Goal: Communication & Community: Ask a question

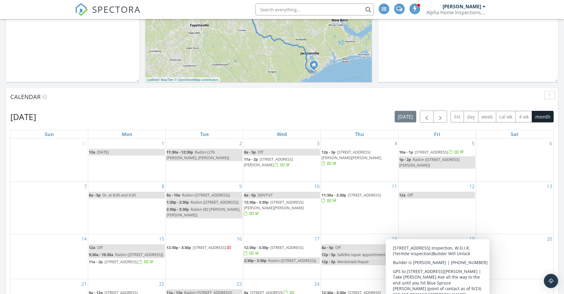
scroll to position [230, 0]
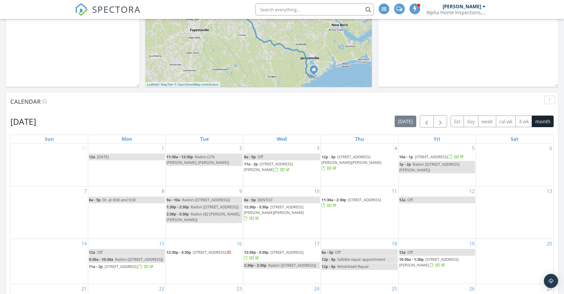
click at [441, 112] on div "September 2025 today list day week cal wk 4 wk month Sun Mon Tue Wed Thu Fri Sa…" at bounding box center [282, 260] width 552 height 299
click at [441, 118] on span "button" at bounding box center [439, 121] width 7 height 7
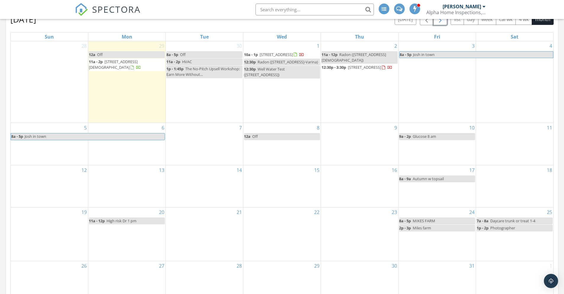
scroll to position [333, 0]
click at [383, 70] on span "12:30p - 3:30p 40 Twin Birch Dr, Angier 27501" at bounding box center [356, 67] width 71 height 6
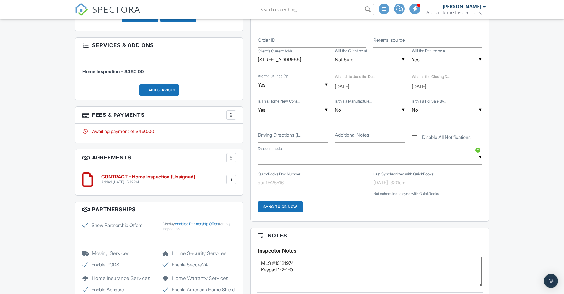
scroll to position [318, 0]
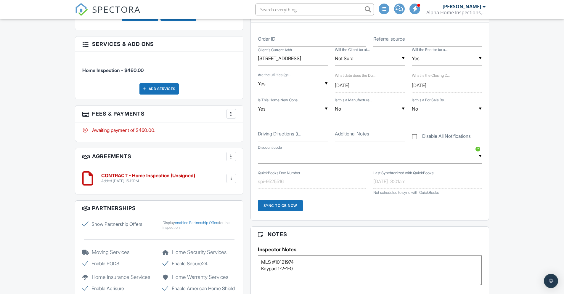
click at [234, 114] on div "More" at bounding box center [230, 113] width 9 height 9
click at [244, 128] on li "Edit Fees & Payments" at bounding box center [261, 131] width 62 height 15
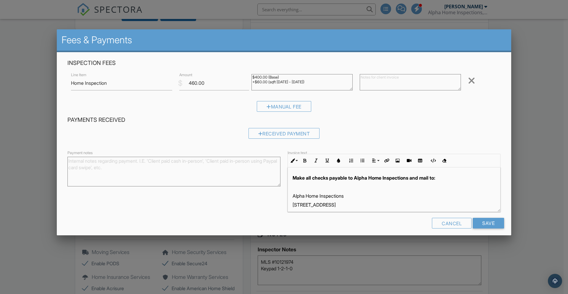
click at [453, 226] on div "Cancel" at bounding box center [452, 223] width 40 height 11
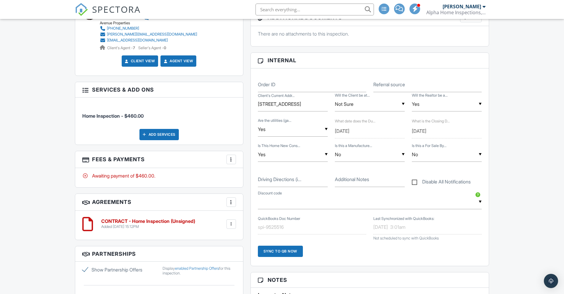
scroll to position [260, 0]
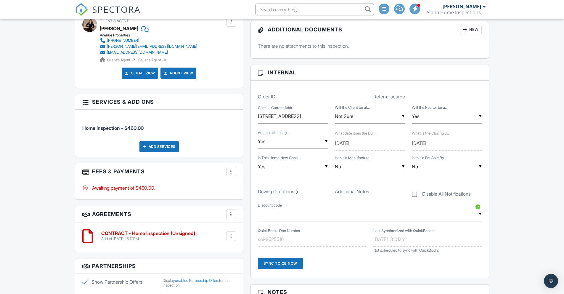
click at [158, 144] on div "Add Services" at bounding box center [158, 146] width 39 height 11
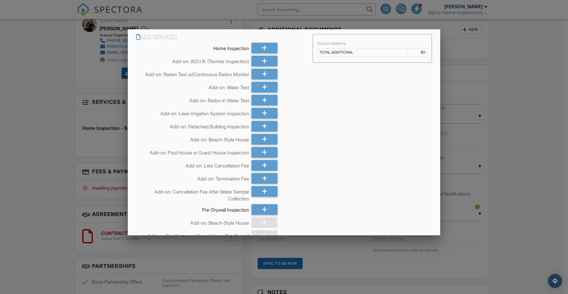
click at [517, 107] on div at bounding box center [284, 153] width 568 height 367
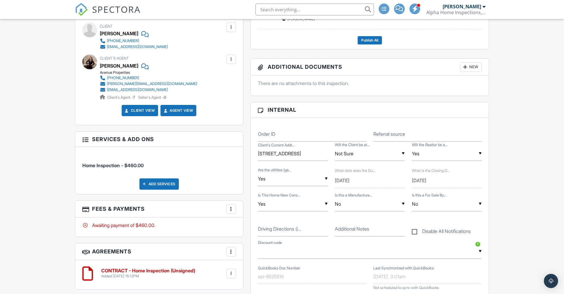
scroll to position [4, 0]
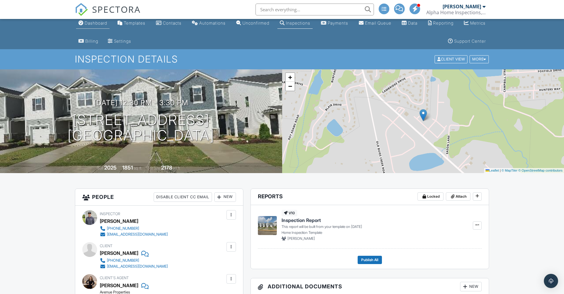
click at [91, 26] on link "Dashboard" at bounding box center [92, 23] width 33 height 11
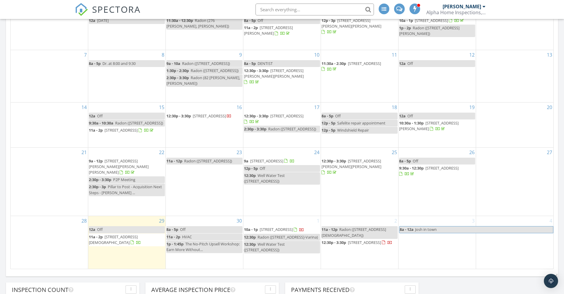
scroll to position [464, 0]
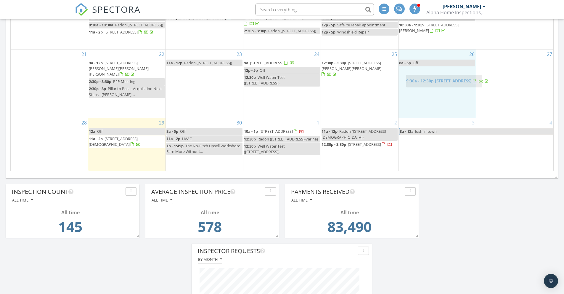
drag, startPoint x: 425, startPoint y: 91, endPoint x: 419, endPoint y: 83, distance: 9.9
click at [419, 83] on body "SPECTORA Matt Williams Alpha Home Inspections, LLC Role: Inspector Change Role …" at bounding box center [282, 131] width 564 height 1191
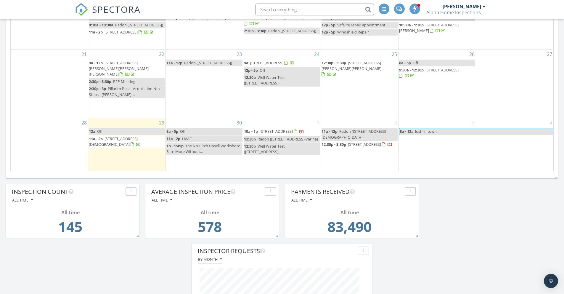
click at [381, 71] on span "[STREET_ADDRESS][PERSON_NAME][PERSON_NAME]" at bounding box center [351, 65] width 60 height 11
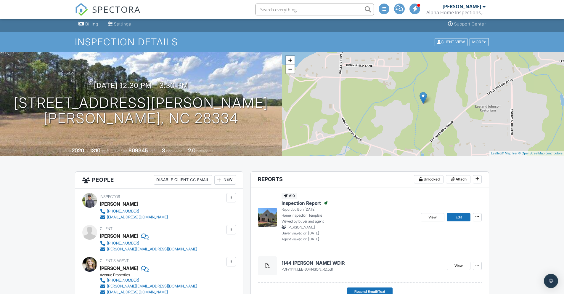
scroll to position [3, 0]
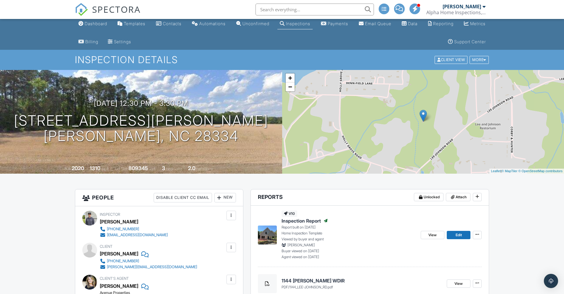
click at [251, 116] on div "09/25/2025 12:30 pm - 3:30 pm 1144 Lee-Johnson Rd Dunn, NC 28334" at bounding box center [141, 121] width 282 height 45
click at [450, 234] on link "Edit" at bounding box center [459, 235] width 24 height 8
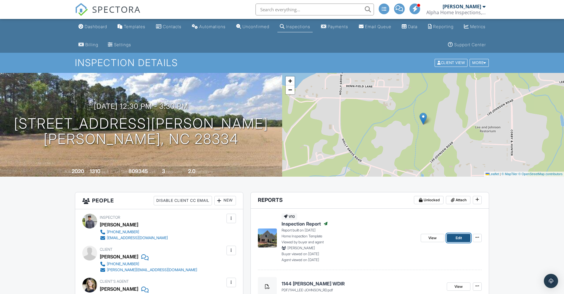
click at [456, 236] on span "Edit" at bounding box center [458, 238] width 6 height 6
click at [96, 25] on div "Dashboard" at bounding box center [96, 26] width 22 height 5
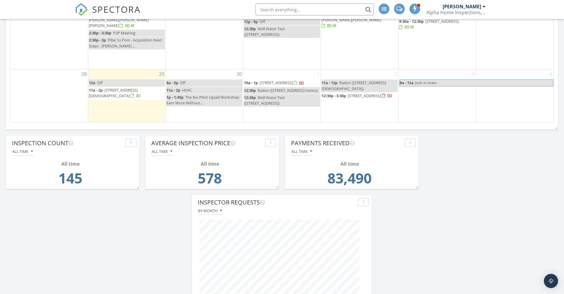
scroll to position [513, 0]
click at [425, 23] on span "[STREET_ADDRESS]" at bounding box center [441, 20] width 33 height 5
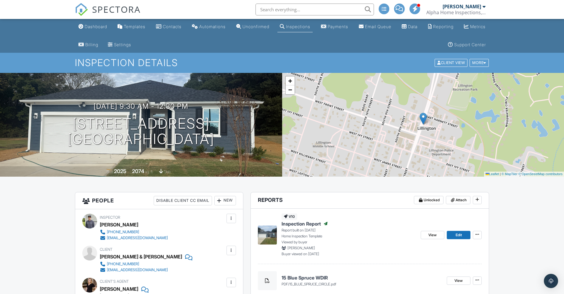
scroll to position [15, 0]
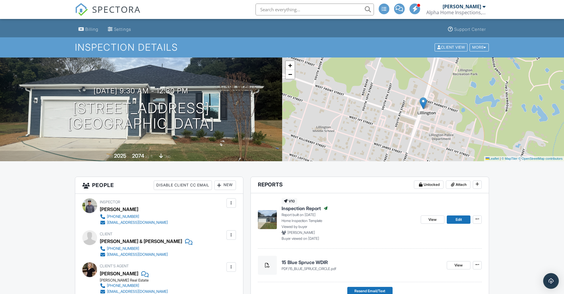
click at [548, 284] on div "Open Intercom Messenger" at bounding box center [551, 281] width 16 height 16
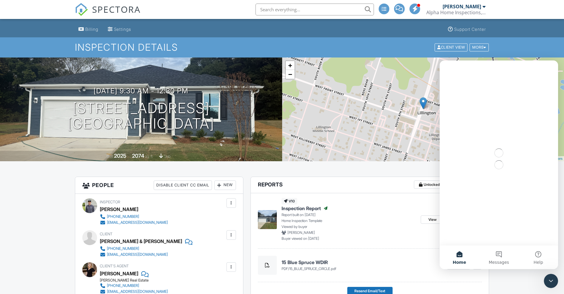
scroll to position [0, 0]
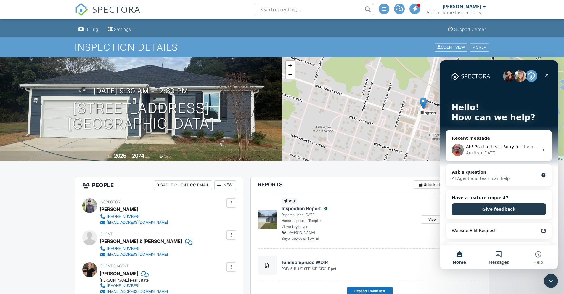
click at [502, 253] on button "Messages" at bounding box center [498, 257] width 39 height 24
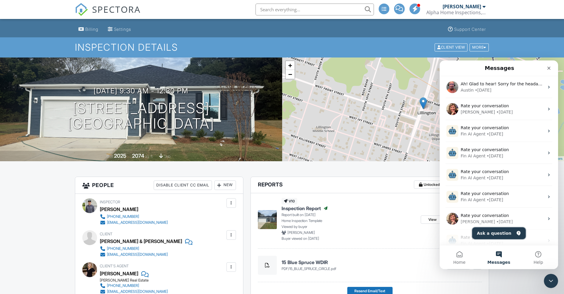
click at [512, 234] on button "Ask a question" at bounding box center [499, 233] width 54 height 12
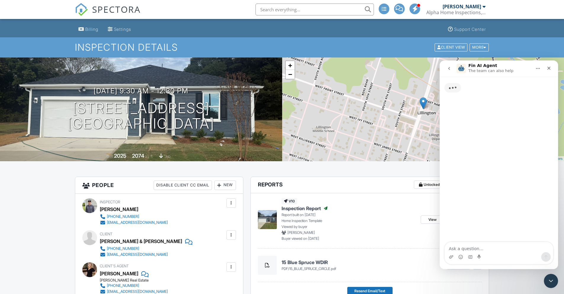
click at [496, 246] on textarea "Ask a question…" at bounding box center [498, 247] width 108 height 10
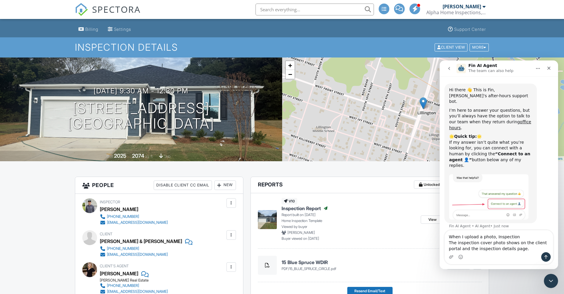
click at [480, 236] on textarea "When I upload a photo, Inspection The inspection cover photo shows on the clien…" at bounding box center [498, 241] width 108 height 22
drag, startPoint x: 505, startPoint y: 237, endPoint x: 500, endPoint y: 241, distance: 6.2
click at [500, 241] on textarea "When I upload a cover photo, Inspection The inspection cover photo shows on the…" at bounding box center [498, 241] width 108 height 22
type textarea "When I upload a cover photo, it doesn't show up on the client portal and the in…"
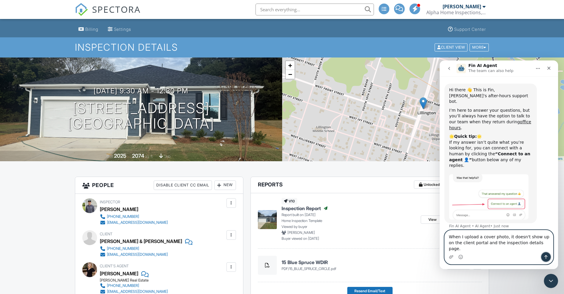
click at [547, 259] on button "Send a message…" at bounding box center [545, 256] width 9 height 9
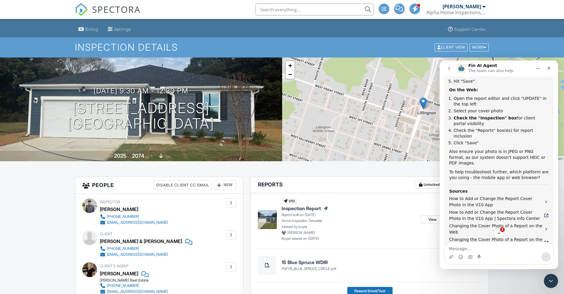
scroll to position [350, 0]
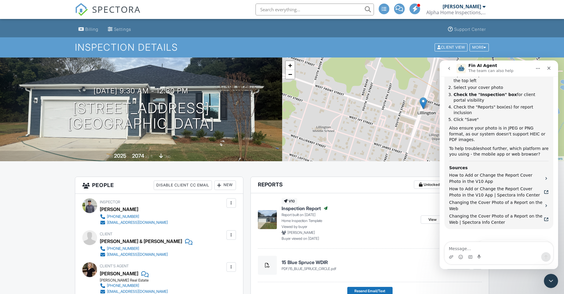
click at [526, 255] on button "Connect to an agent 👤" at bounding box center [521, 261] width 58 height 12
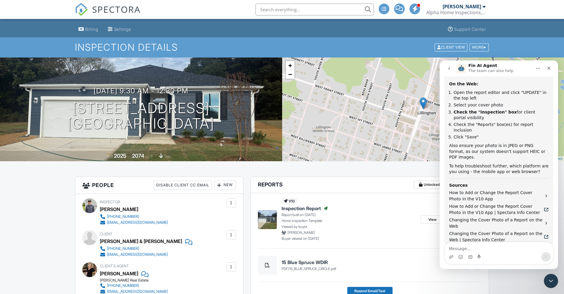
scroll to position [323, 0]
click at [521, 250] on textarea "Message…" at bounding box center [498, 247] width 108 height 10
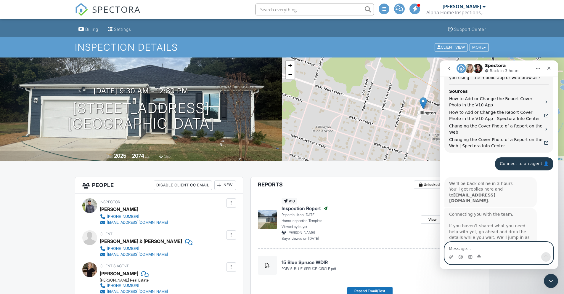
scroll to position [417, 0]
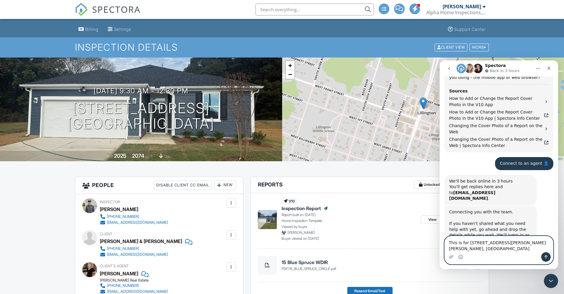
click at [471, 248] on textarea "This is for 144 Lee Johnson Rd. Dunn, NC" at bounding box center [498, 244] width 108 height 16
type textarea "This is for 1144 Lee Johnson Rd. Dunn, NC"
click at [543, 255] on button "Send a message…" at bounding box center [545, 256] width 9 height 9
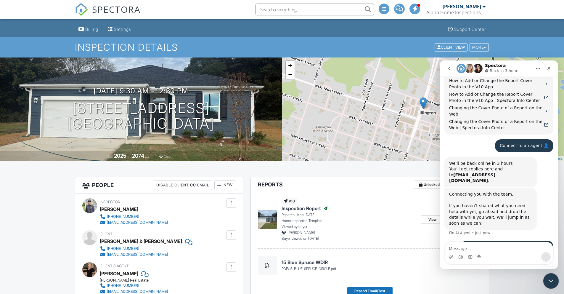
click at [554, 278] on div "Close Intercom Messenger" at bounding box center [550, 280] width 14 height 14
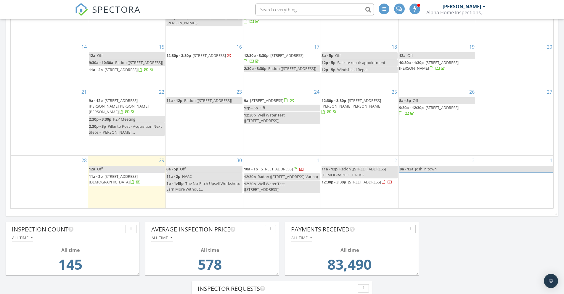
scroll to position [380, 0]
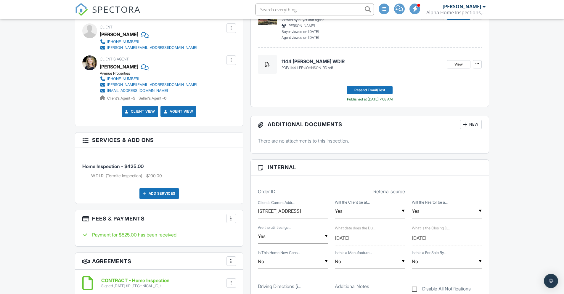
scroll to position [227, 0]
